Goal: Navigation & Orientation: Understand site structure

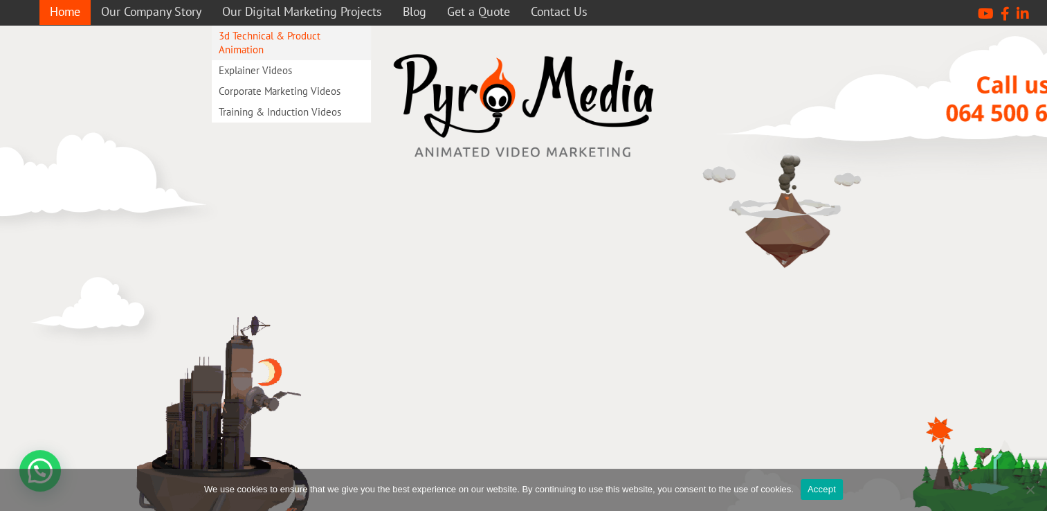
click at [292, 35] on link "3d Technical & Product Animation" at bounding box center [291, 43] width 159 height 35
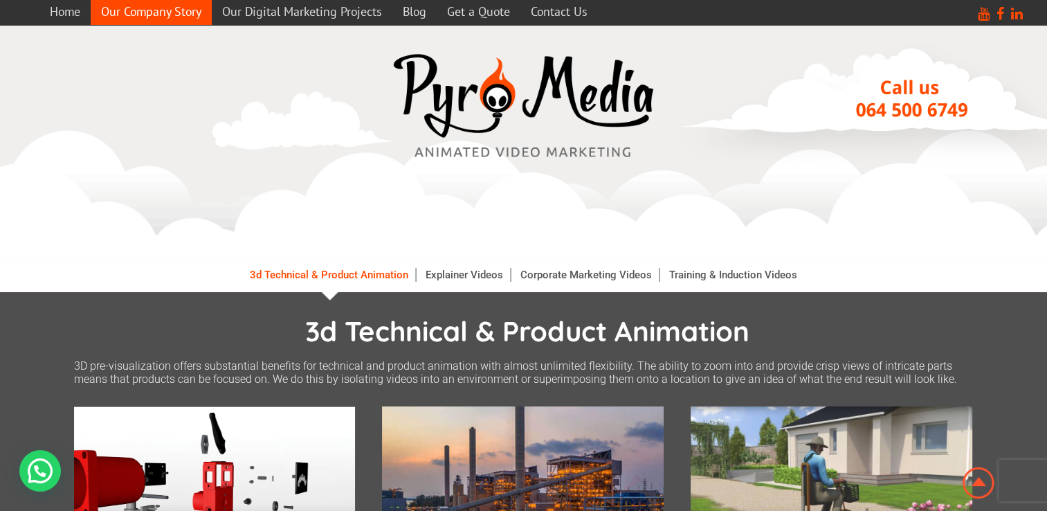
click at [168, 12] on link "Our Company Story" at bounding box center [151, 11] width 121 height 27
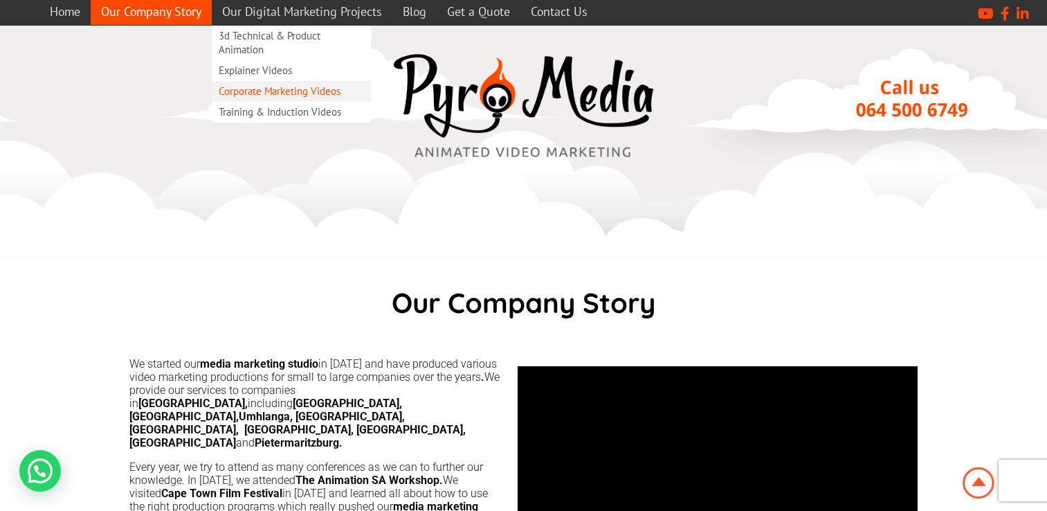
click at [330, 96] on link "Corporate Marketing Videos" at bounding box center [291, 91] width 159 height 21
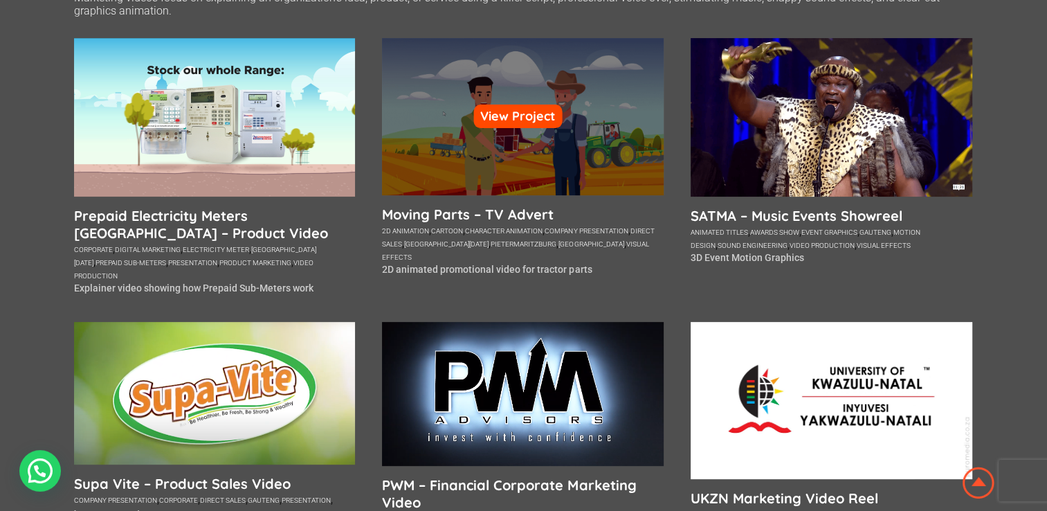
scroll to position [346, 0]
